Goal: Communication & Community: Answer question/provide support

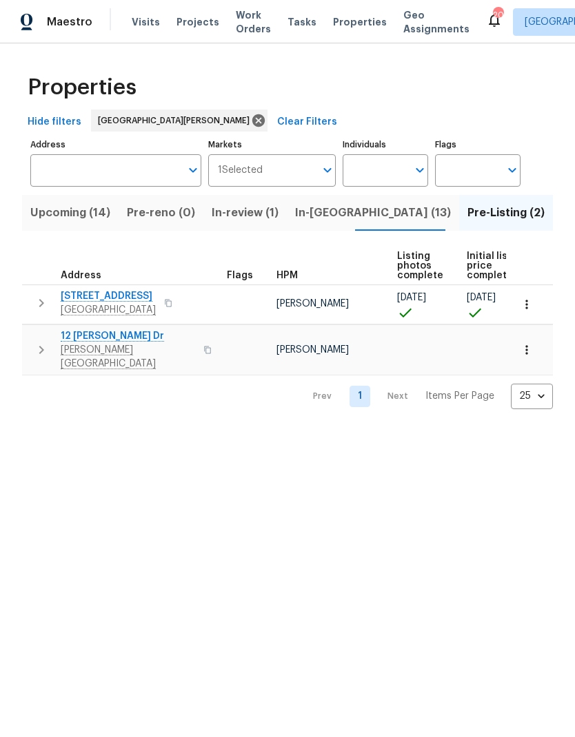
click at [328, 215] on span "In-[GEOGRAPHIC_DATA] (13)" at bounding box center [373, 212] width 156 height 19
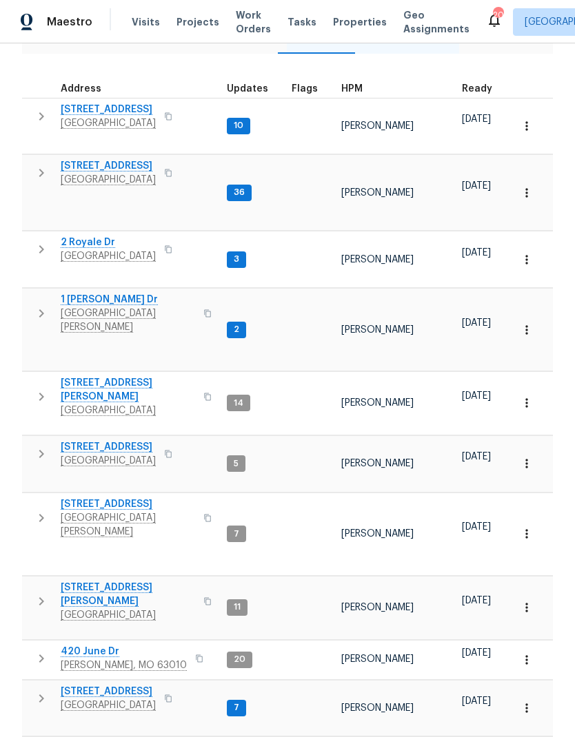
scroll to position [176, 0]
click at [38, 446] on icon "button" at bounding box center [41, 454] width 17 height 17
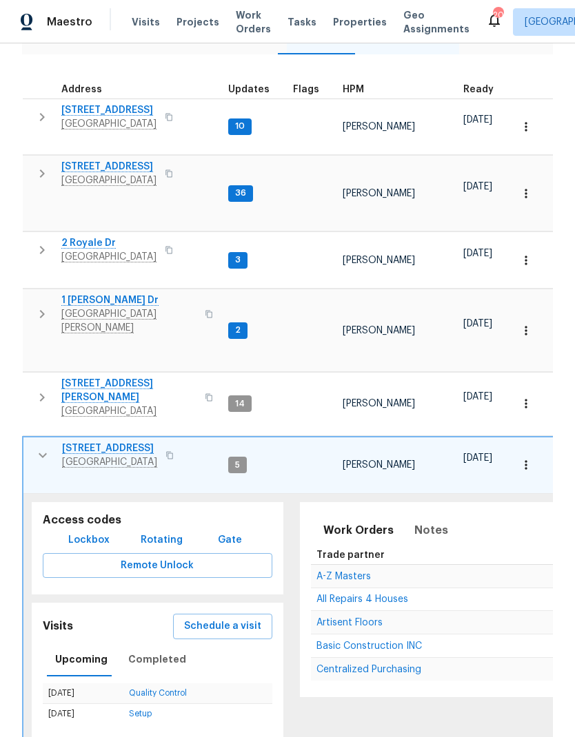
click at [75, 532] on span "Lockbox" at bounding box center [88, 540] width 41 height 17
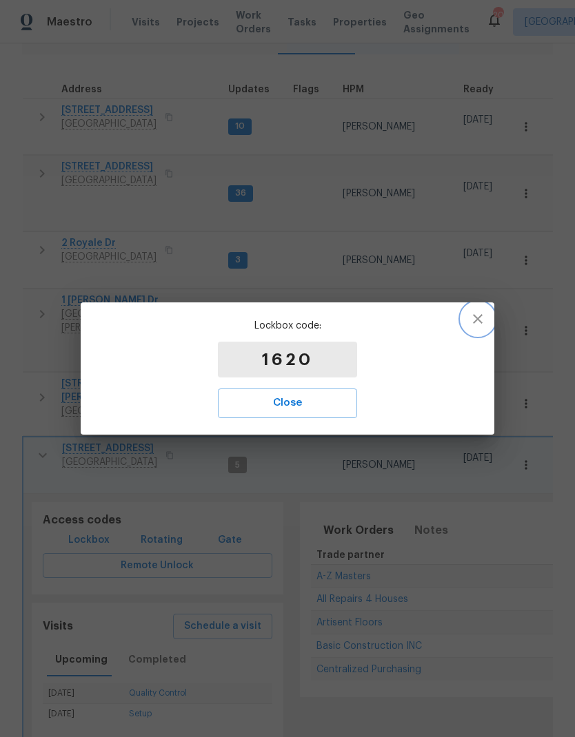
click at [483, 316] on icon "button" at bounding box center [477, 319] width 17 height 17
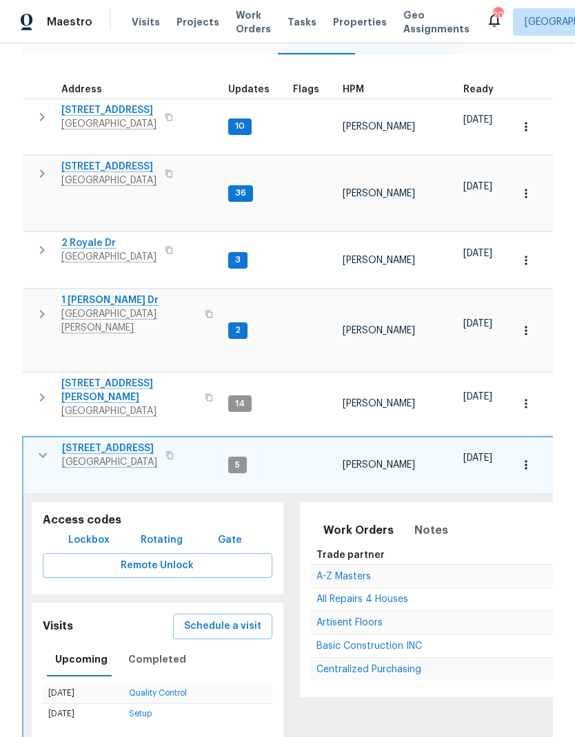
click at [38, 447] on icon "button" at bounding box center [42, 455] width 17 height 17
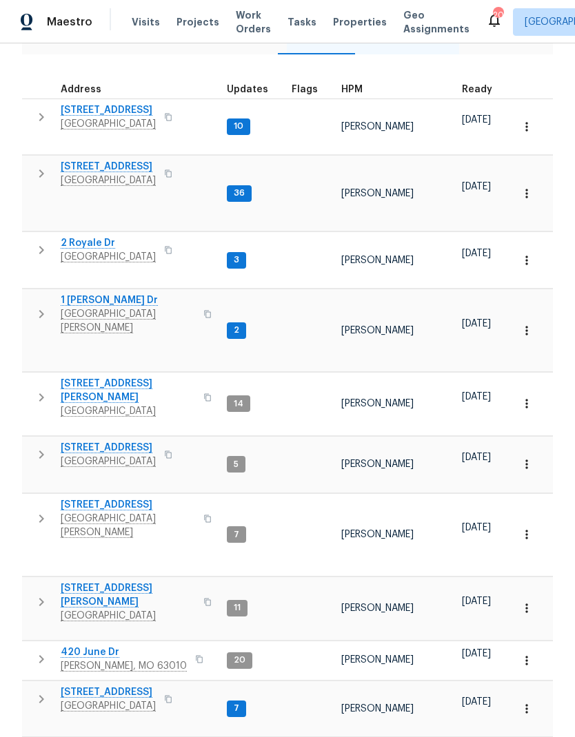
scroll to position [0, 0]
click at [79, 106] on span "2132 Ridgedale Dr" at bounding box center [108, 110] width 95 height 14
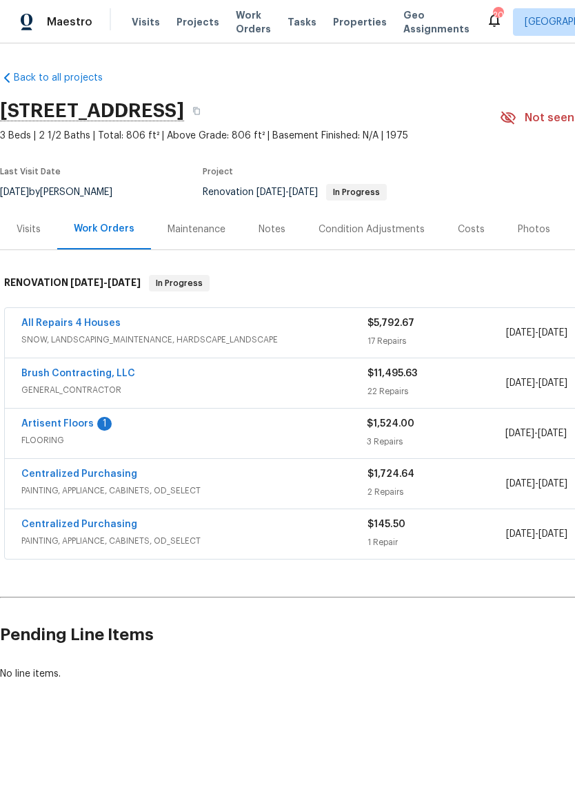
click at [50, 423] on link "Artisent Floors" at bounding box center [57, 424] width 72 height 10
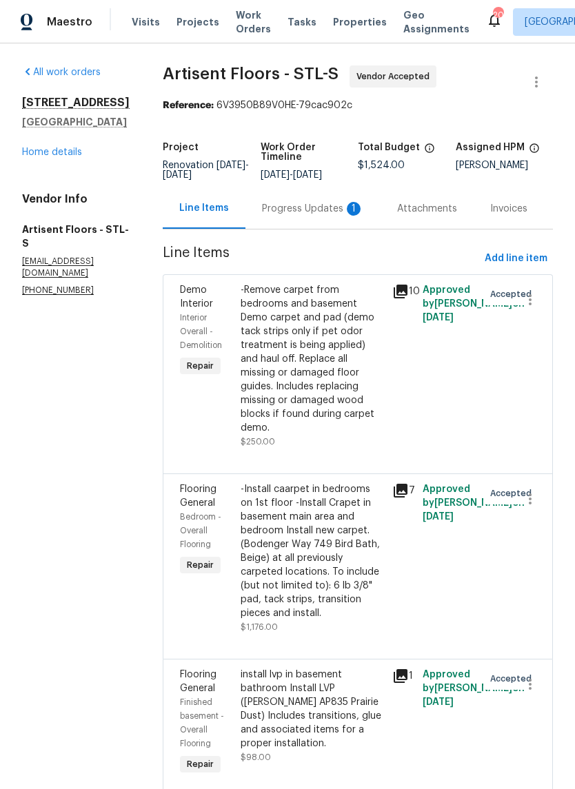
click at [349, 213] on div "Progress Updates 1" at bounding box center [313, 209] width 102 height 14
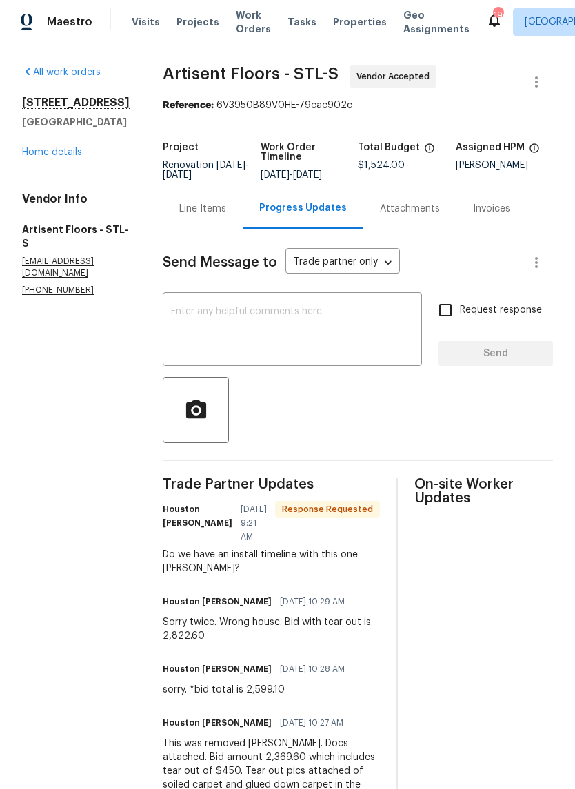
click at [280, 271] on div "Send Message to Trade partner only Trade partner only ​" at bounding box center [341, 262] width 357 height 33
click at [331, 336] on textarea at bounding box center [292, 331] width 243 height 48
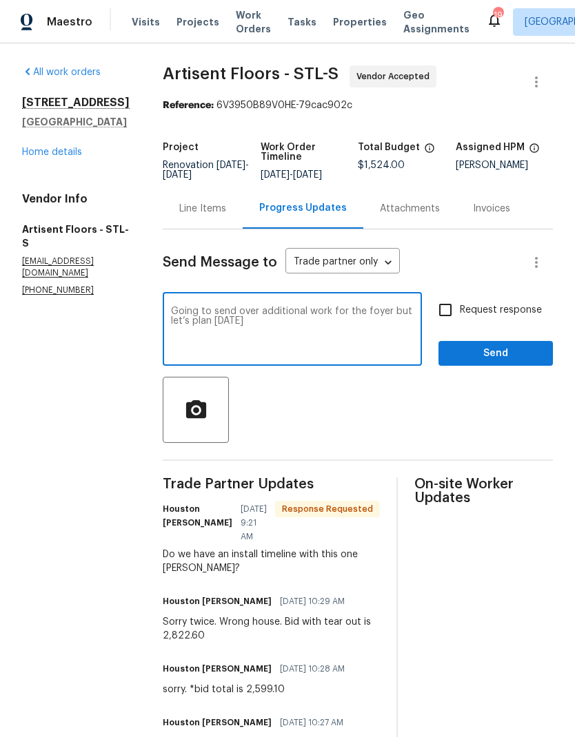
type textarea "Going to send over additional work for the foyer but let’s plan on monday"
click at [490, 358] on span "Send" at bounding box center [495, 353] width 92 height 17
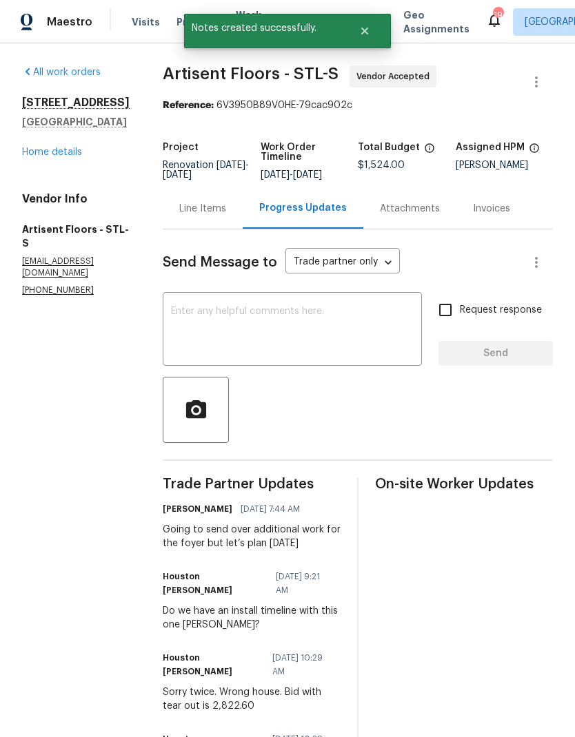
click at [37, 148] on link "Home details" at bounding box center [52, 152] width 60 height 10
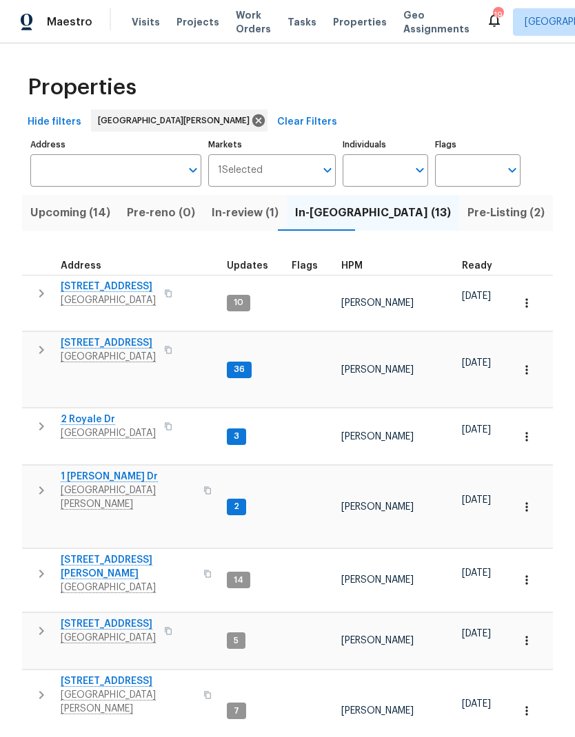
click at [93, 336] on span "[STREET_ADDRESS]" at bounding box center [108, 343] width 95 height 14
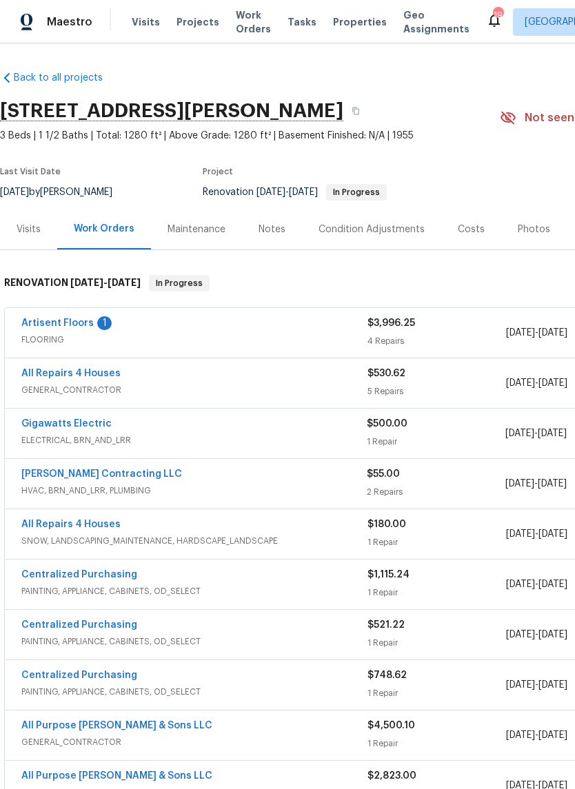
click at [50, 327] on link "Artisent Floors" at bounding box center [57, 323] width 72 height 10
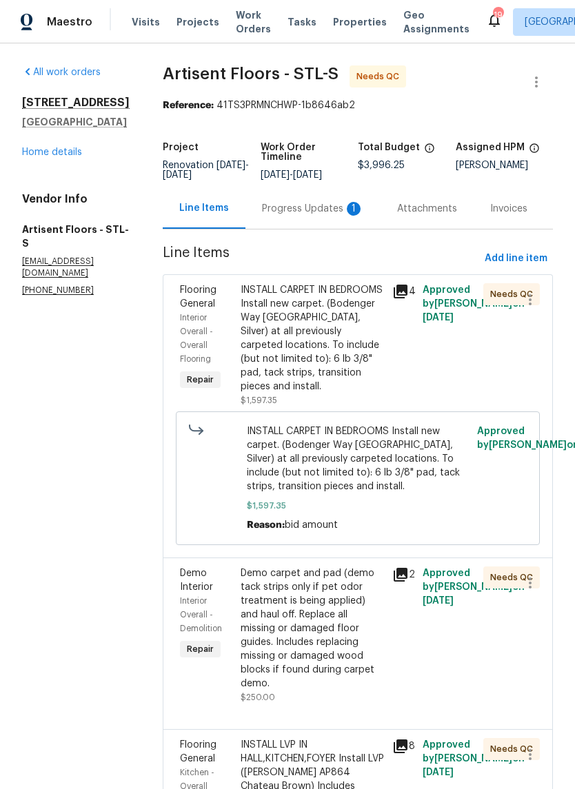
click at [348, 216] on div "Progress Updates 1" at bounding box center [313, 209] width 102 height 14
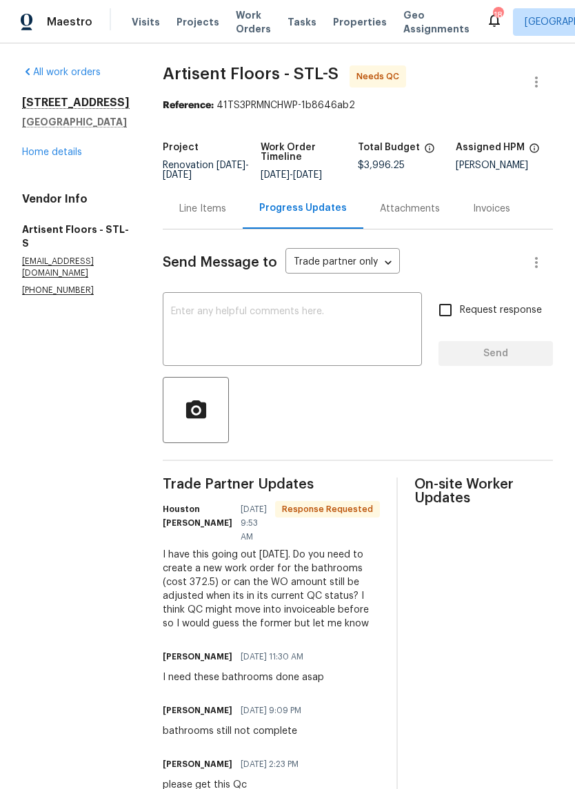
click at [371, 336] on textarea at bounding box center [292, 331] width 243 height 48
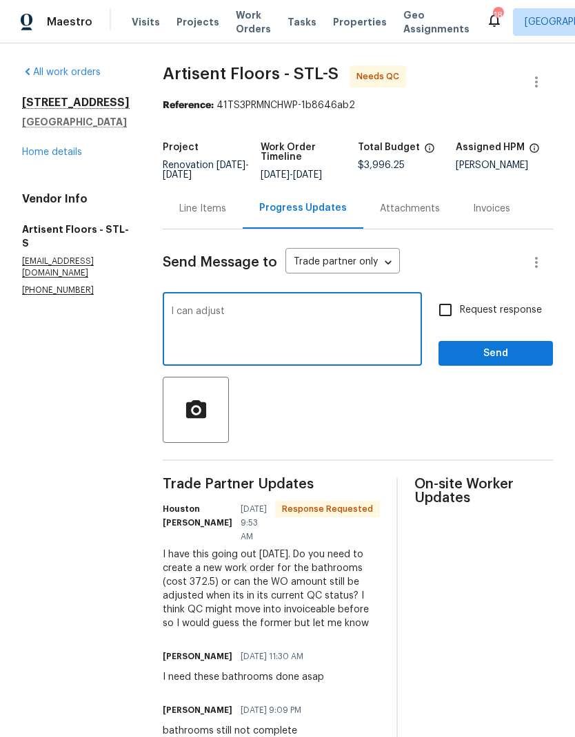
type textarea "I can adjust"
click at [502, 362] on span "Send" at bounding box center [495, 353] width 92 height 17
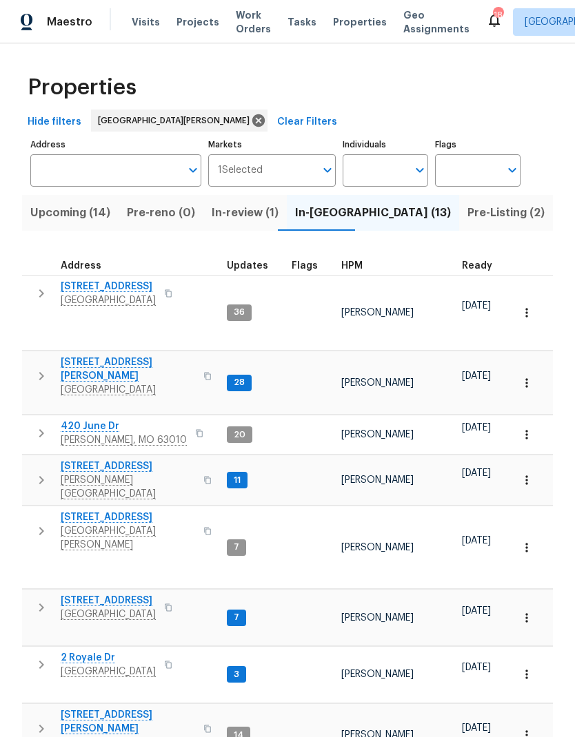
click at [85, 355] on span "[STREET_ADDRESS][PERSON_NAME]" at bounding box center [128, 369] width 134 height 28
click at [81, 460] on span "[STREET_ADDRESS]" at bounding box center [128, 467] width 134 height 14
click at [100, 594] on span "[STREET_ADDRESS]" at bounding box center [108, 601] width 95 height 14
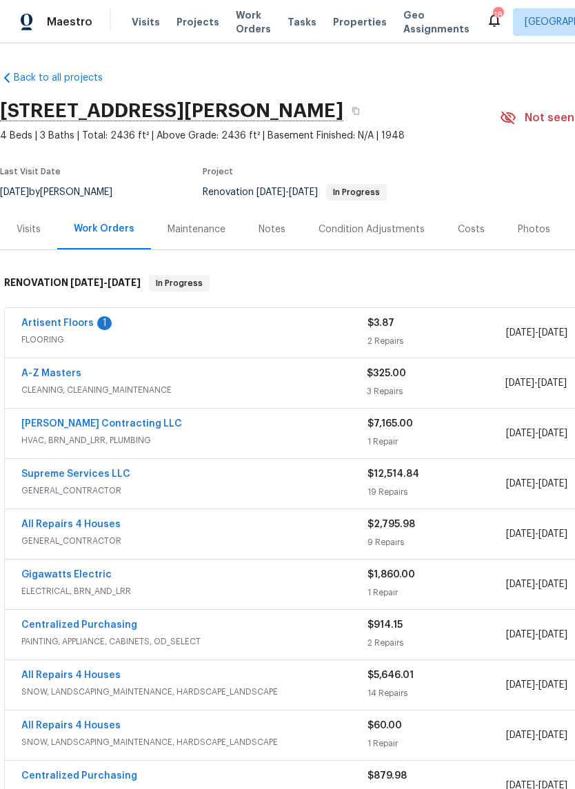
click at [59, 319] on link "Artisent Floors" at bounding box center [57, 323] width 72 height 10
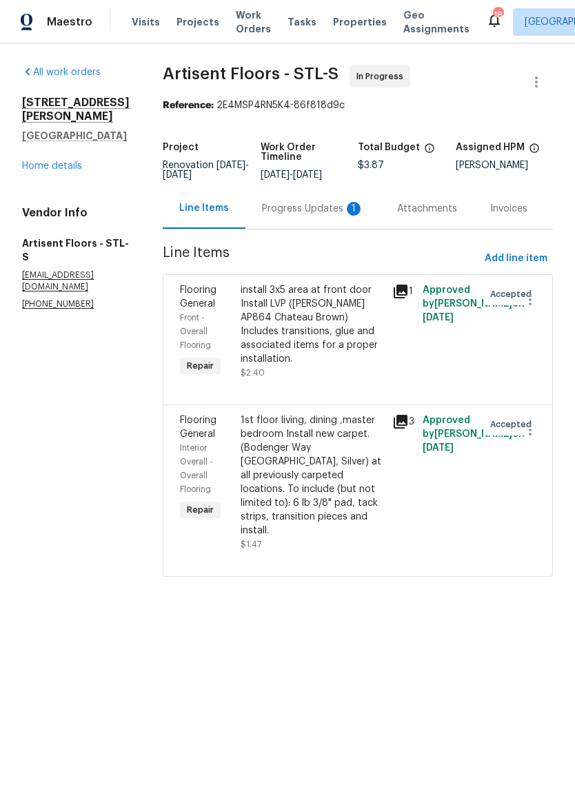
click at [346, 229] on div "Progress Updates 1" at bounding box center [312, 208] width 135 height 41
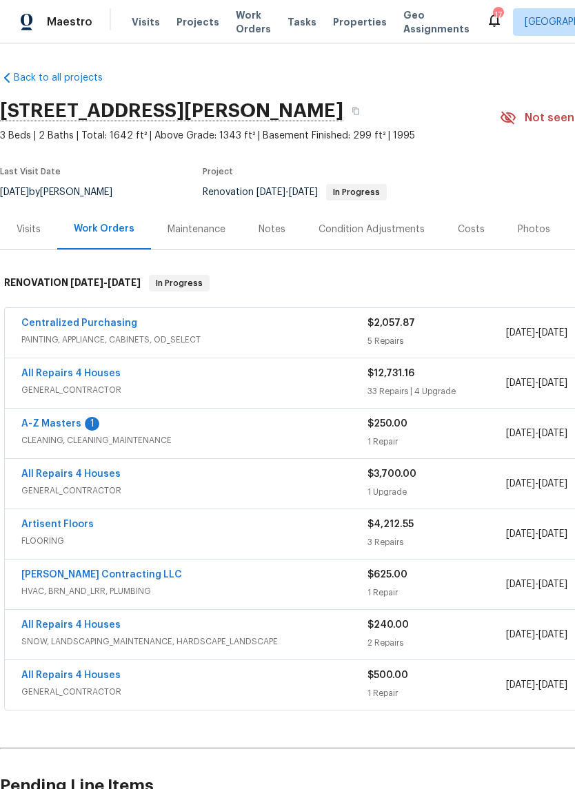
click at [43, 427] on link "A-Z Masters" at bounding box center [51, 424] width 60 height 10
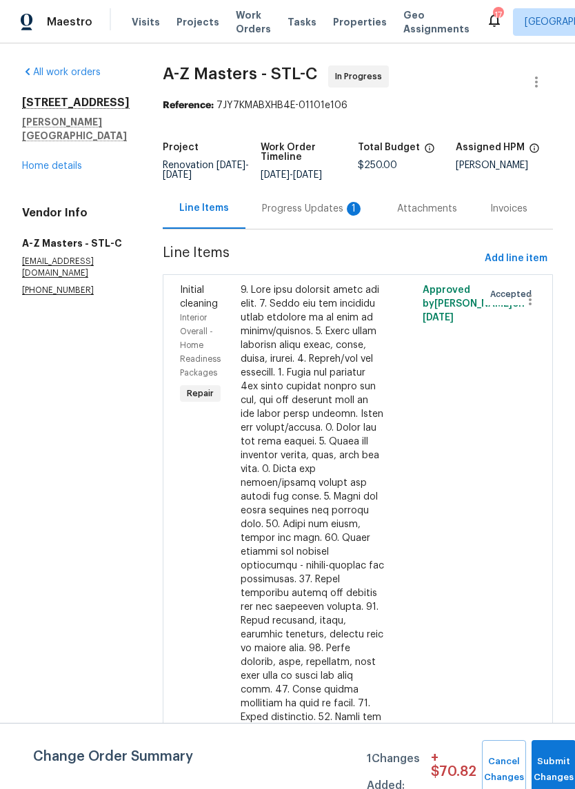
click at [347, 211] on div "1" at bounding box center [354, 209] width 14 height 14
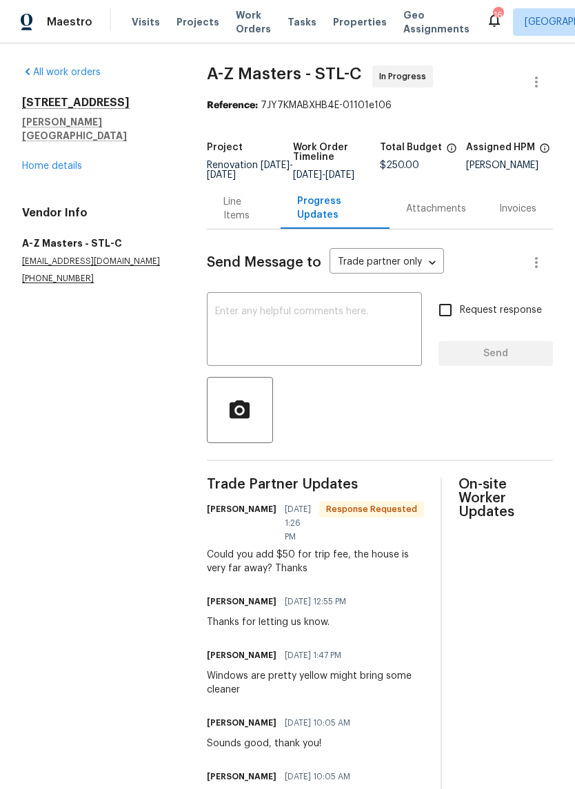
click at [47, 161] on link "Home details" at bounding box center [52, 166] width 60 height 10
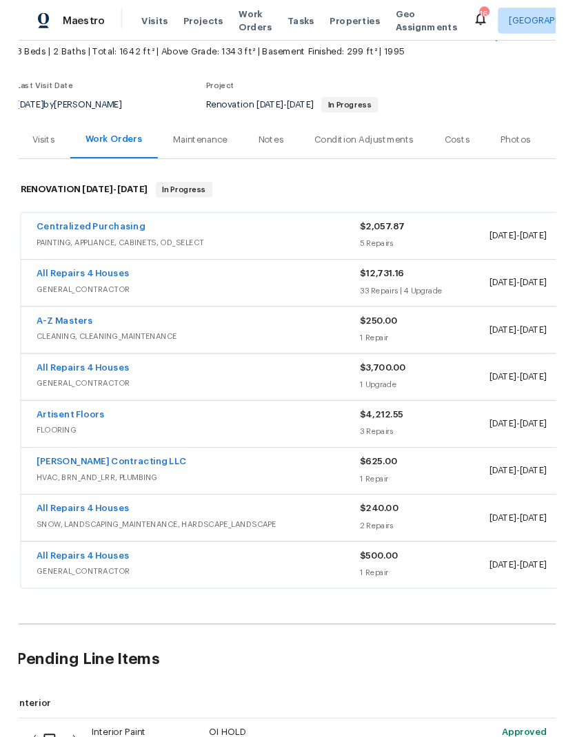
scroll to position [80, 1]
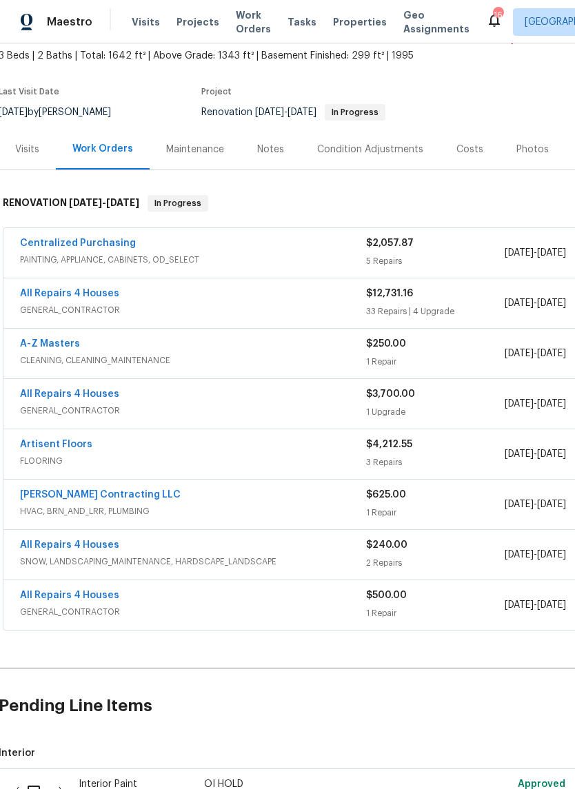
click at [37, 443] on link "Artisent Floors" at bounding box center [56, 445] width 72 height 10
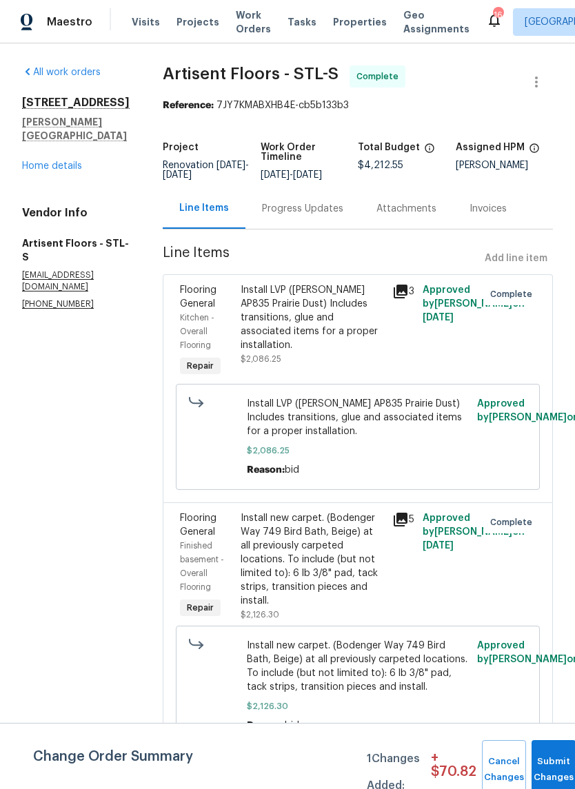
click at [323, 216] on div "Progress Updates" at bounding box center [302, 209] width 81 height 14
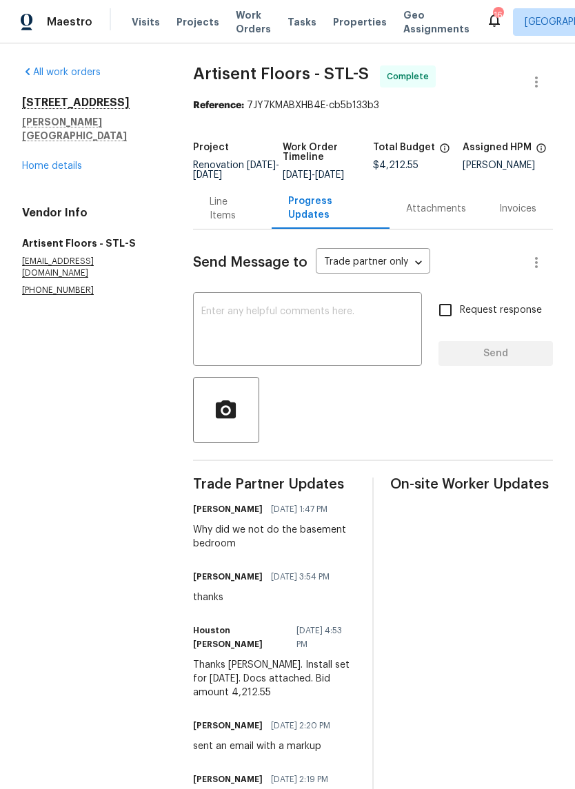
click at [385, 342] on textarea at bounding box center [307, 331] width 212 height 48
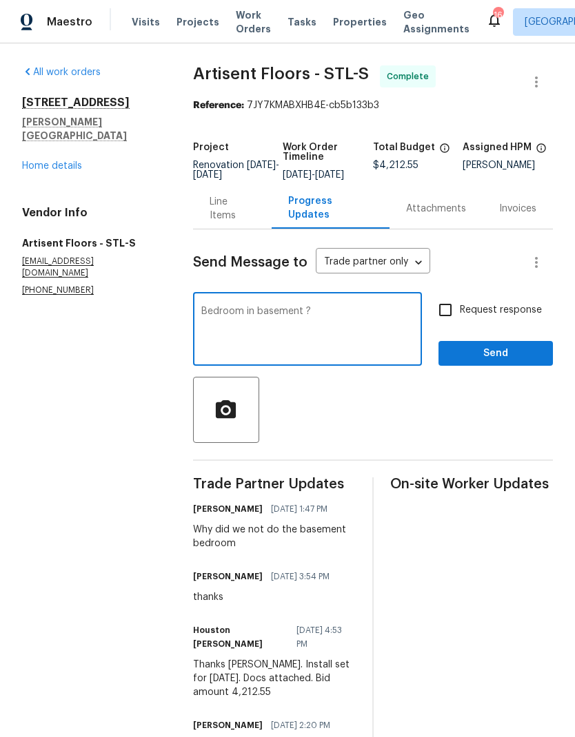
type textarea "Bedroom in basement ?"
click at [455, 320] on input "Request response" at bounding box center [445, 310] width 29 height 29
checkbox input "true"
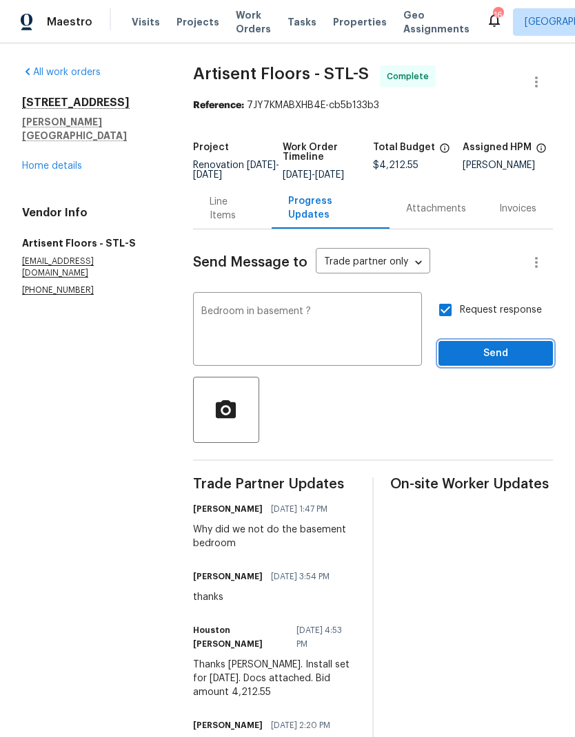
click at [493, 367] on button "Send" at bounding box center [495, 353] width 114 height 25
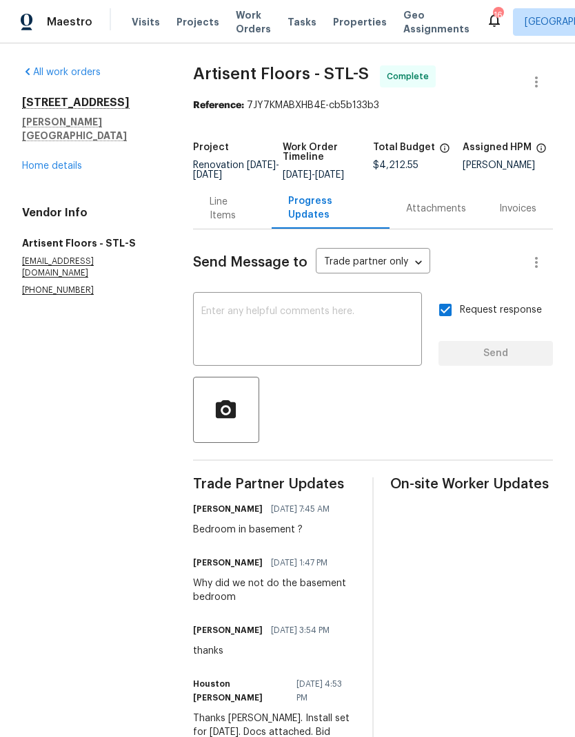
click at [357, 17] on span "Properties" at bounding box center [360, 22] width 54 height 14
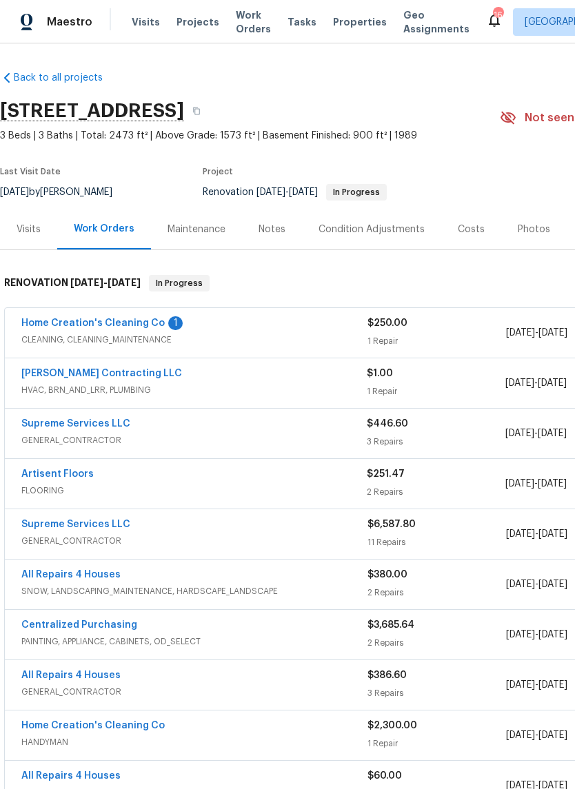
click at [44, 320] on link "Home Creation's Cleaning Co" at bounding box center [92, 323] width 143 height 10
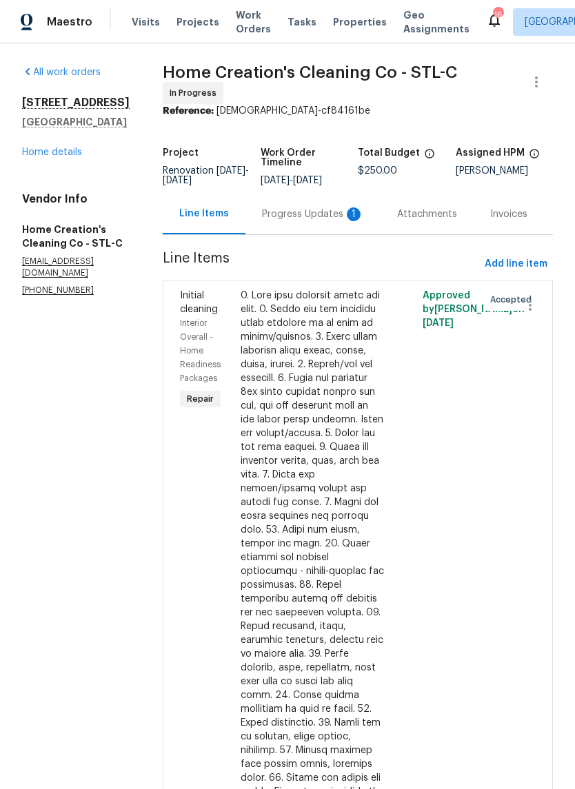
click at [325, 213] on div "Progress Updates 1" at bounding box center [313, 214] width 102 height 14
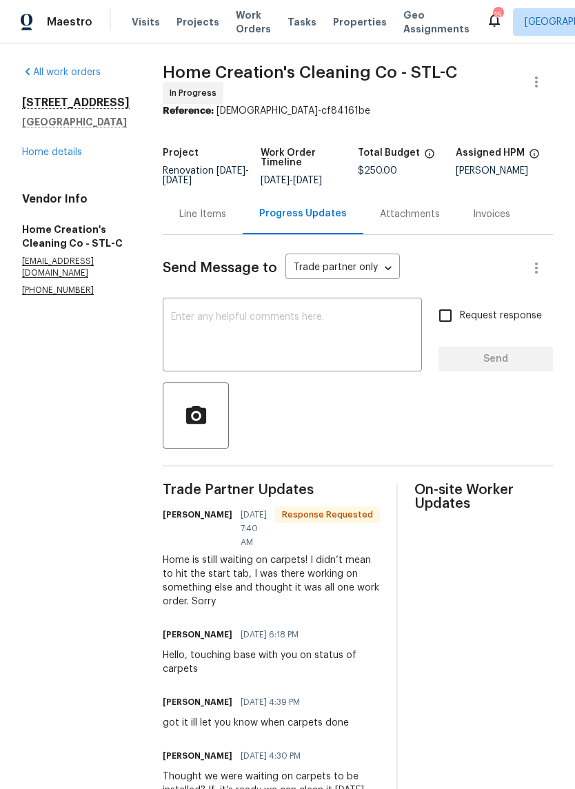
click at [37, 157] on link "Home details" at bounding box center [52, 152] width 60 height 10
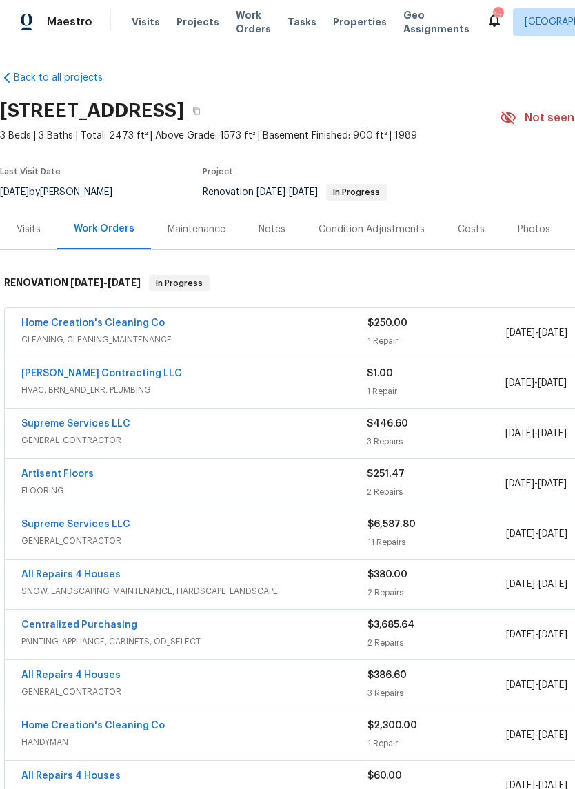
click at [43, 473] on link "Artisent Floors" at bounding box center [57, 474] width 72 height 10
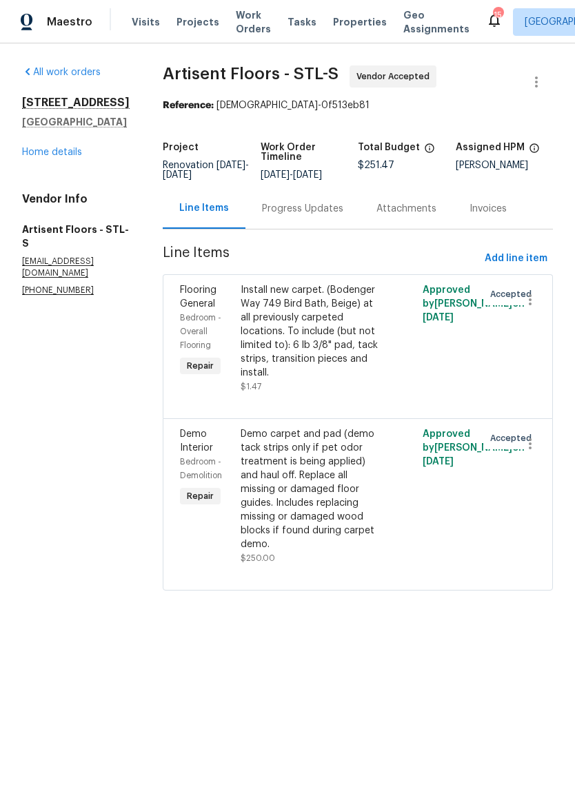
click at [316, 213] on div "Progress Updates" at bounding box center [302, 209] width 81 height 14
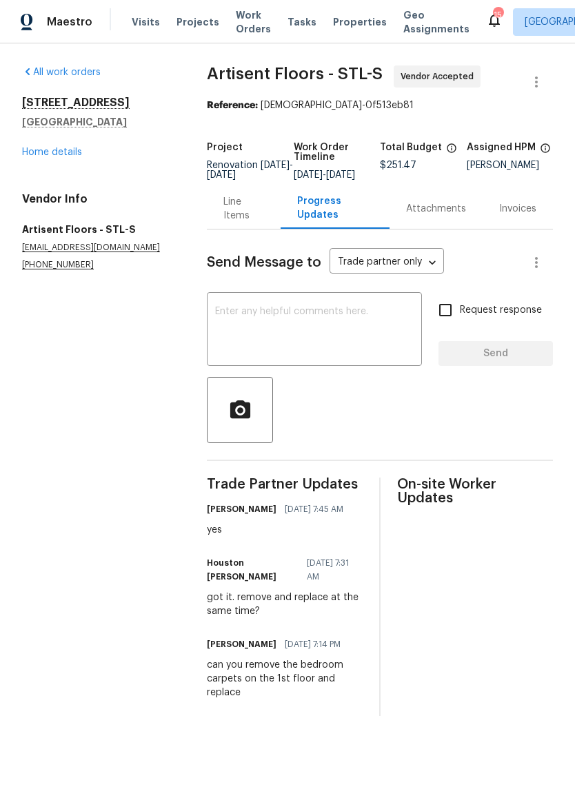
click at [364, 347] on textarea at bounding box center [314, 331] width 198 height 48
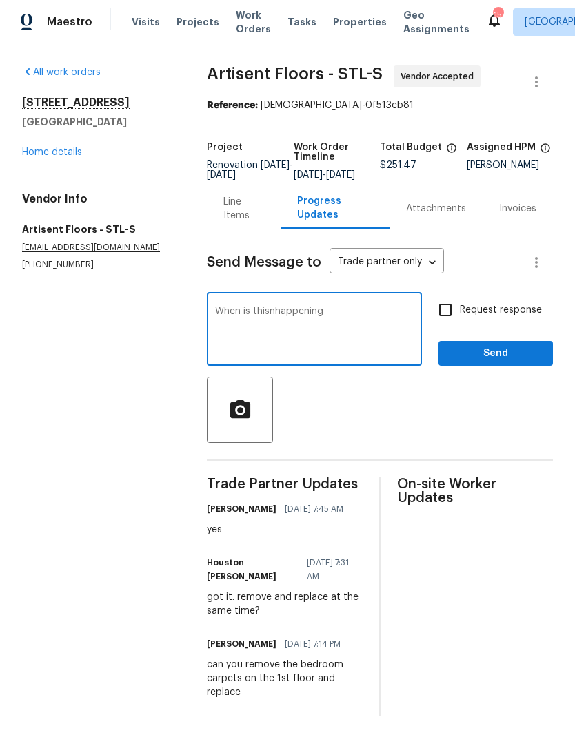
type textarea "When is thisnhappening"
click at [447, 313] on input "Request response" at bounding box center [445, 310] width 29 height 29
checkbox input "true"
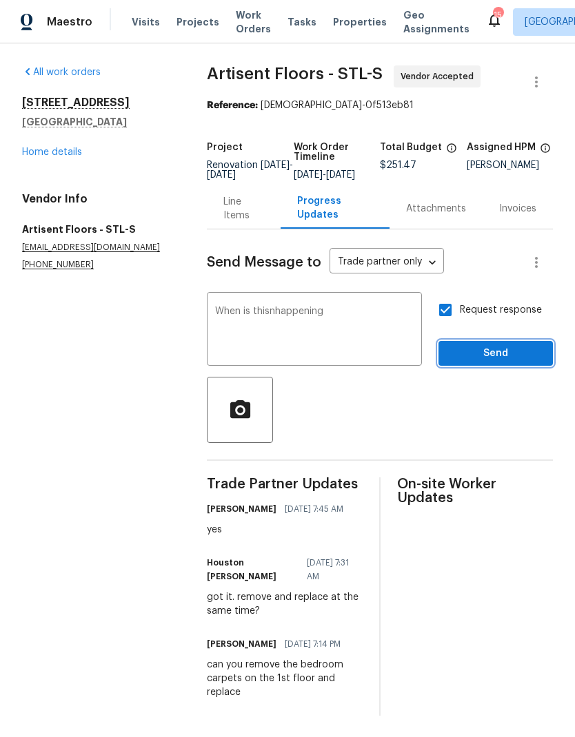
click at [475, 360] on span "Send" at bounding box center [495, 353] width 92 height 17
